Goal: Share content: Share content

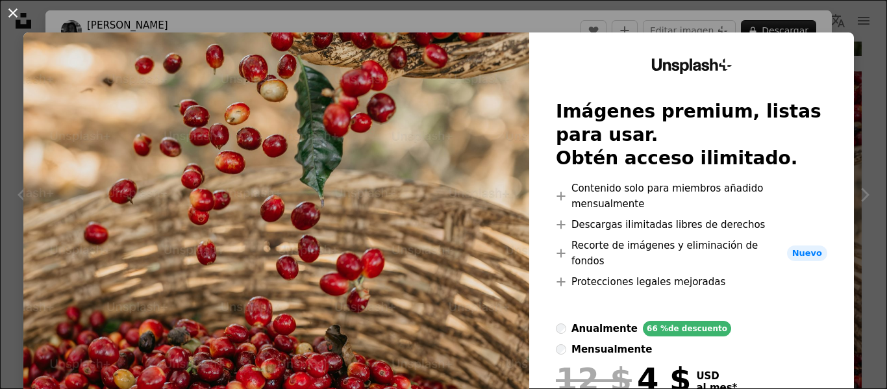
click at [18, 9] on button "An X shape" at bounding box center [13, 13] width 16 height 16
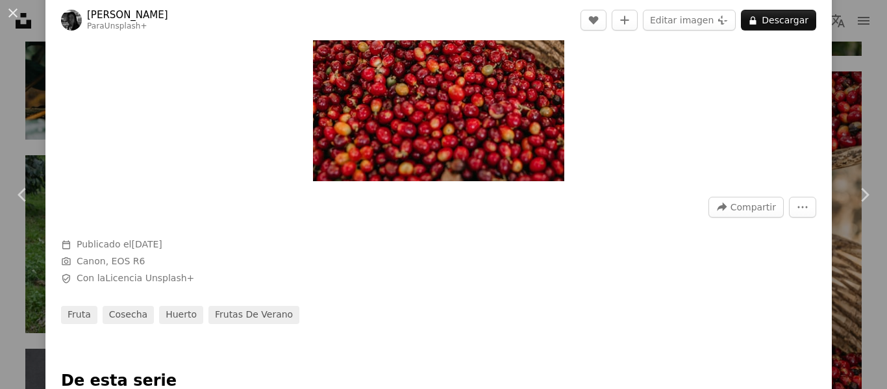
scroll to position [260, 0]
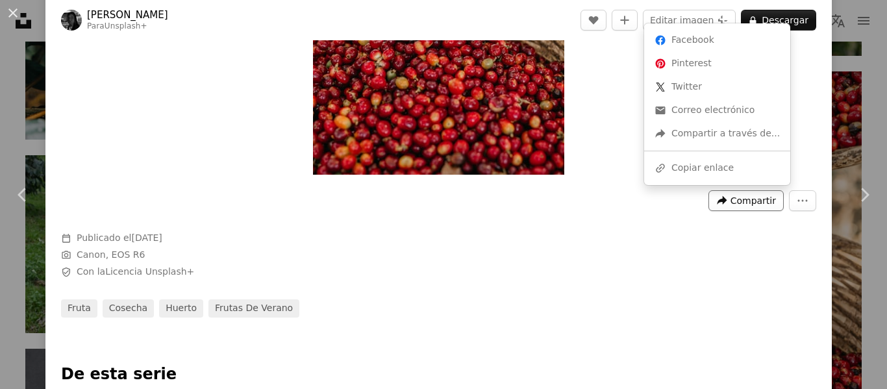
click at [731, 199] on span "Compartir" at bounding box center [753, 200] width 45 height 19
click at [700, 166] on div "A URL sharing icon (chains) Copiar enlace" at bounding box center [718, 168] width 136 height 23
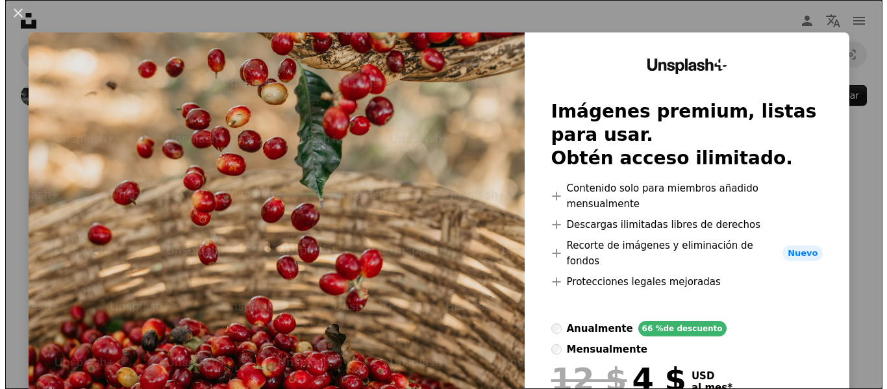
scroll to position [565, 0]
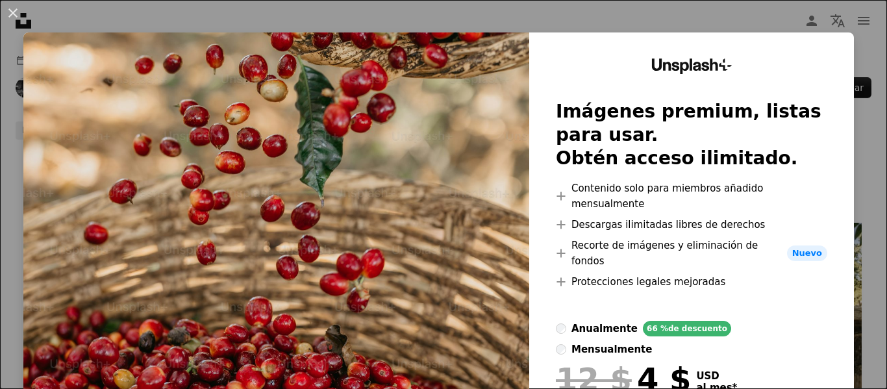
click at [405, 210] on img at bounding box center [276, 269] width 506 height 475
